Goal: Navigation & Orientation: Find specific page/section

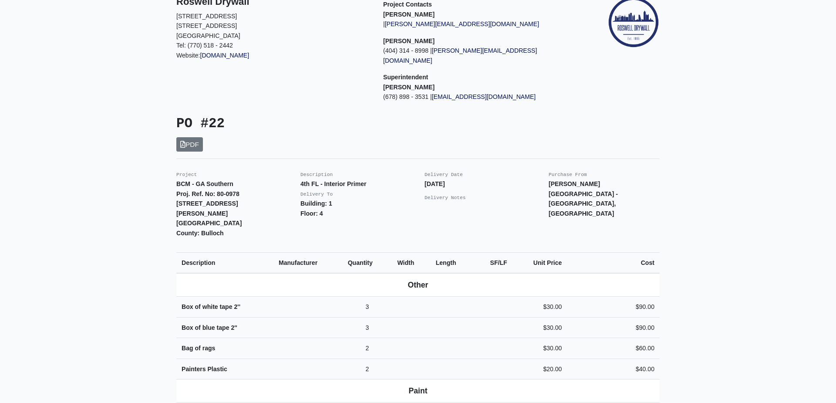
scroll to position [99, 0]
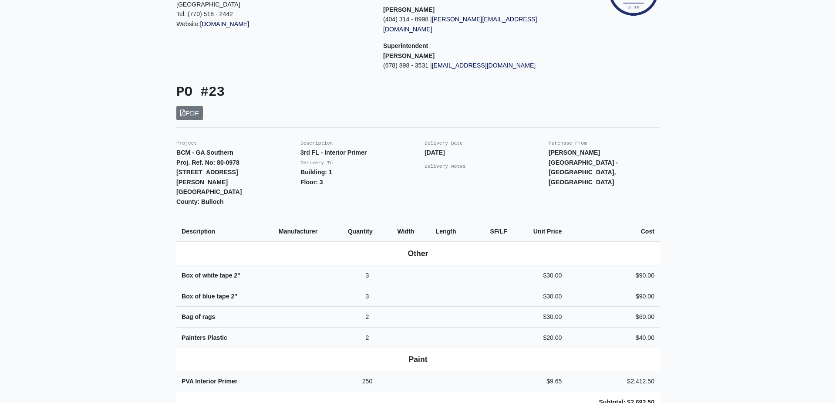
scroll to position [149, 0]
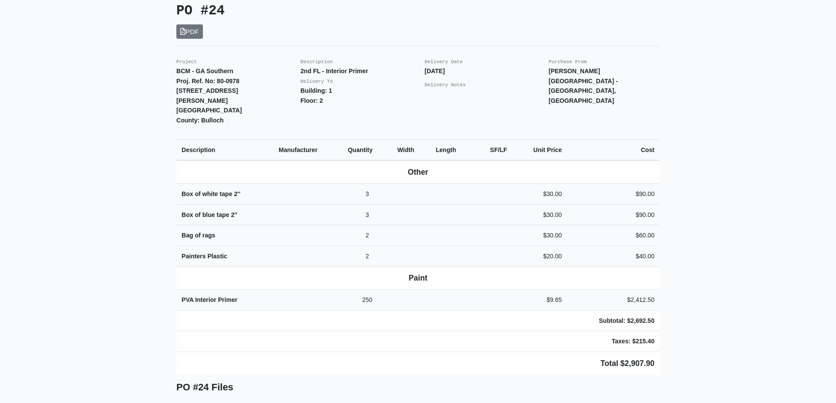
scroll to position [198, 0]
